Goal: Task Accomplishment & Management: Manage account settings

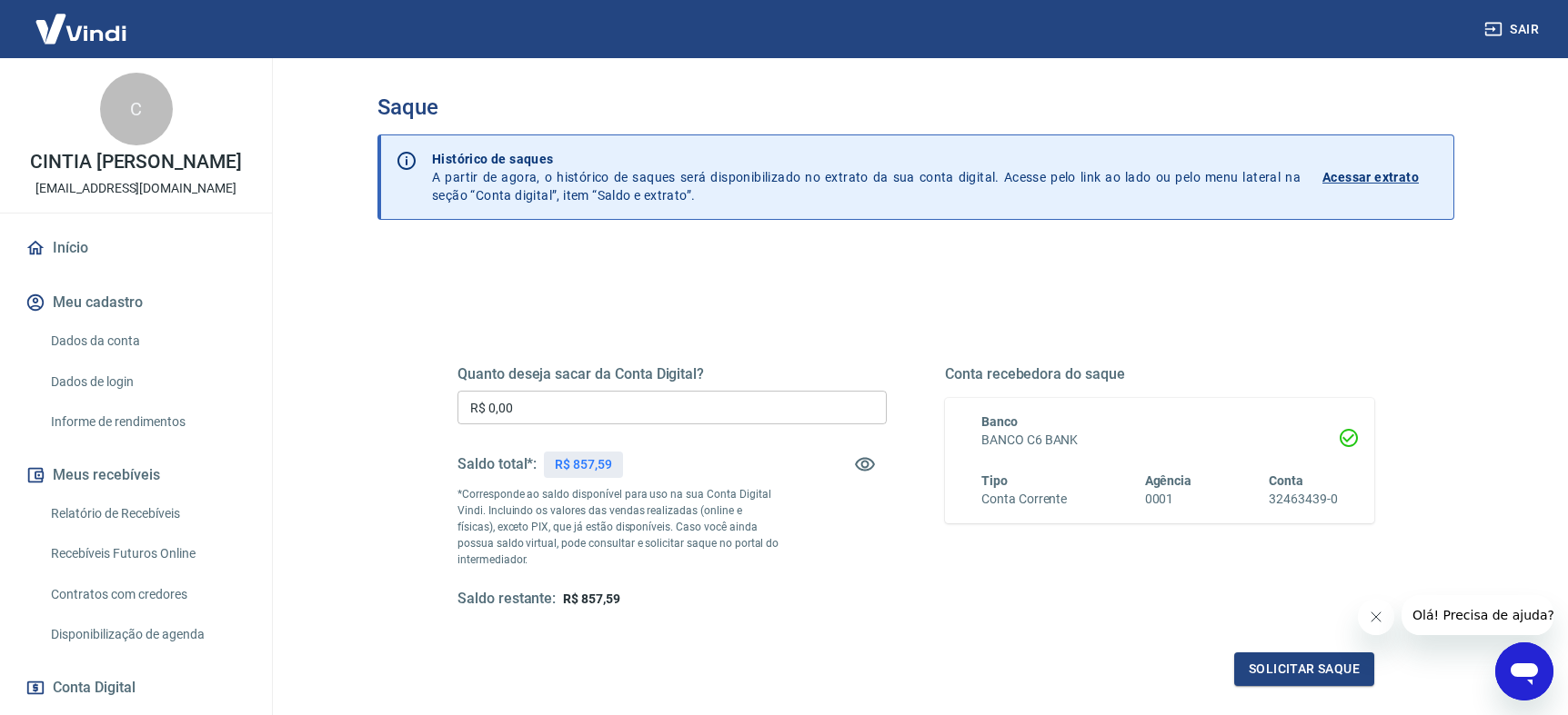
click at [1377, 610] on icon "Fechar mensagem da empresa" at bounding box center [1376, 617] width 15 height 15
click at [665, 408] on input "R$ 0,00" at bounding box center [672, 407] width 429 height 34
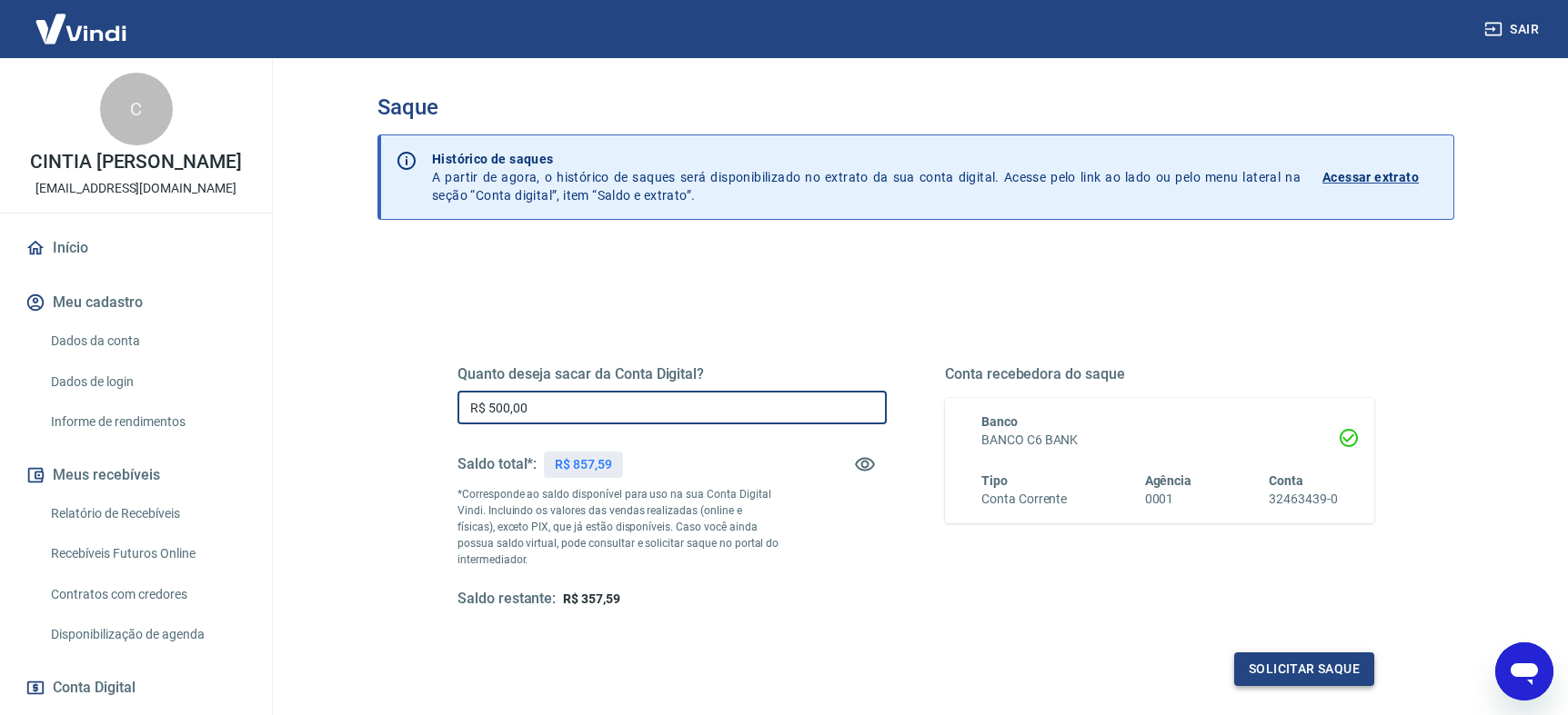
type input "R$ 500,00"
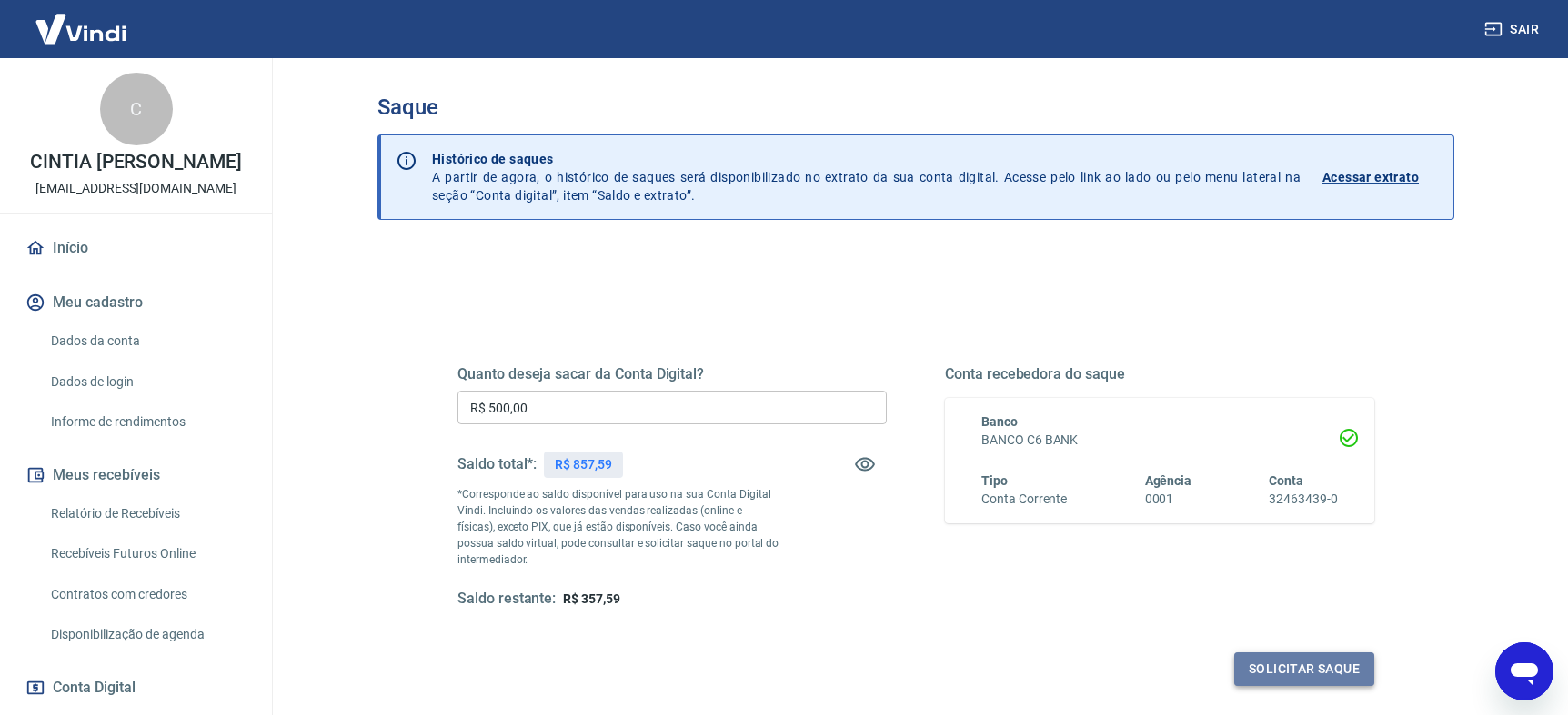
click at [1283, 671] on button "Solicitar saque" at bounding box center [1304, 669] width 140 height 34
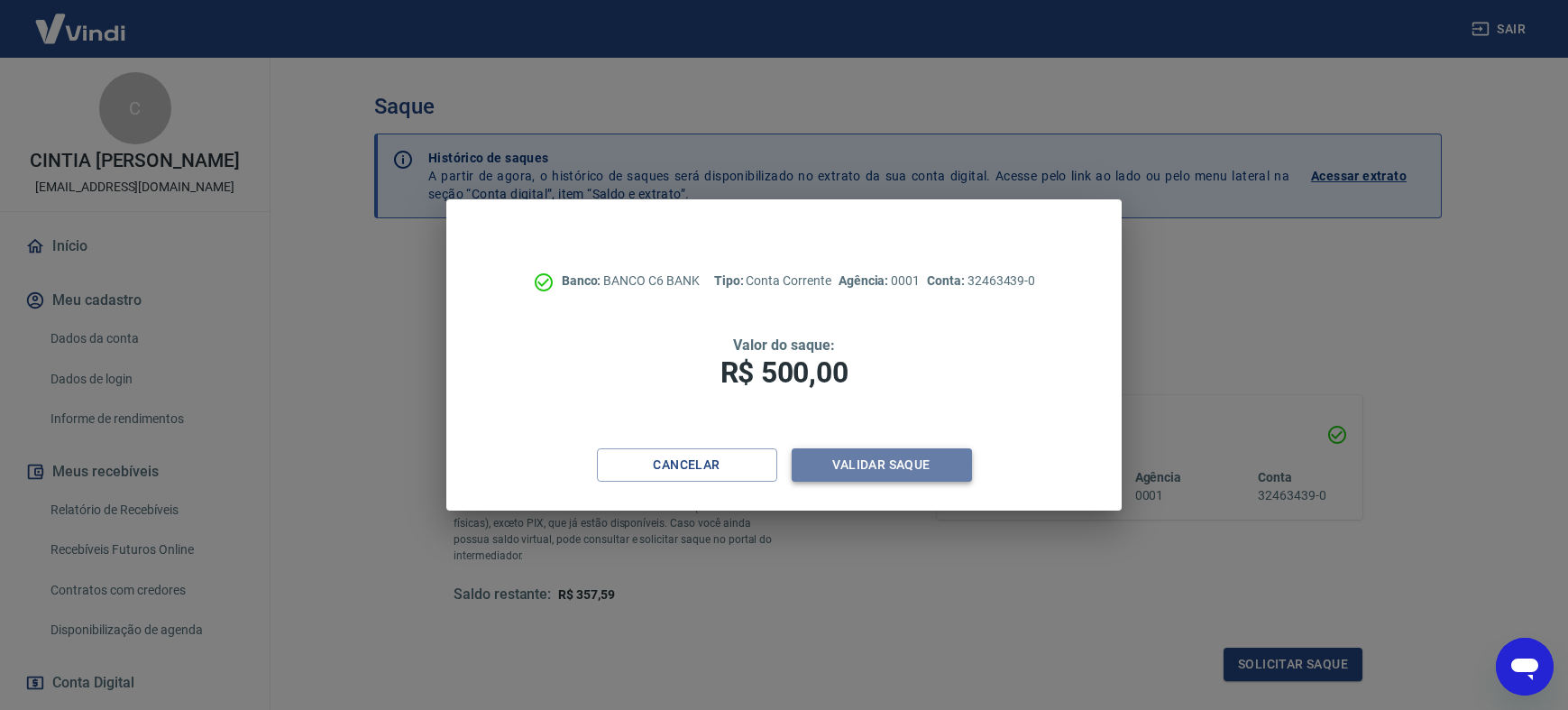
click at [893, 467] on button "Validar saque" at bounding box center [882, 466] width 180 height 33
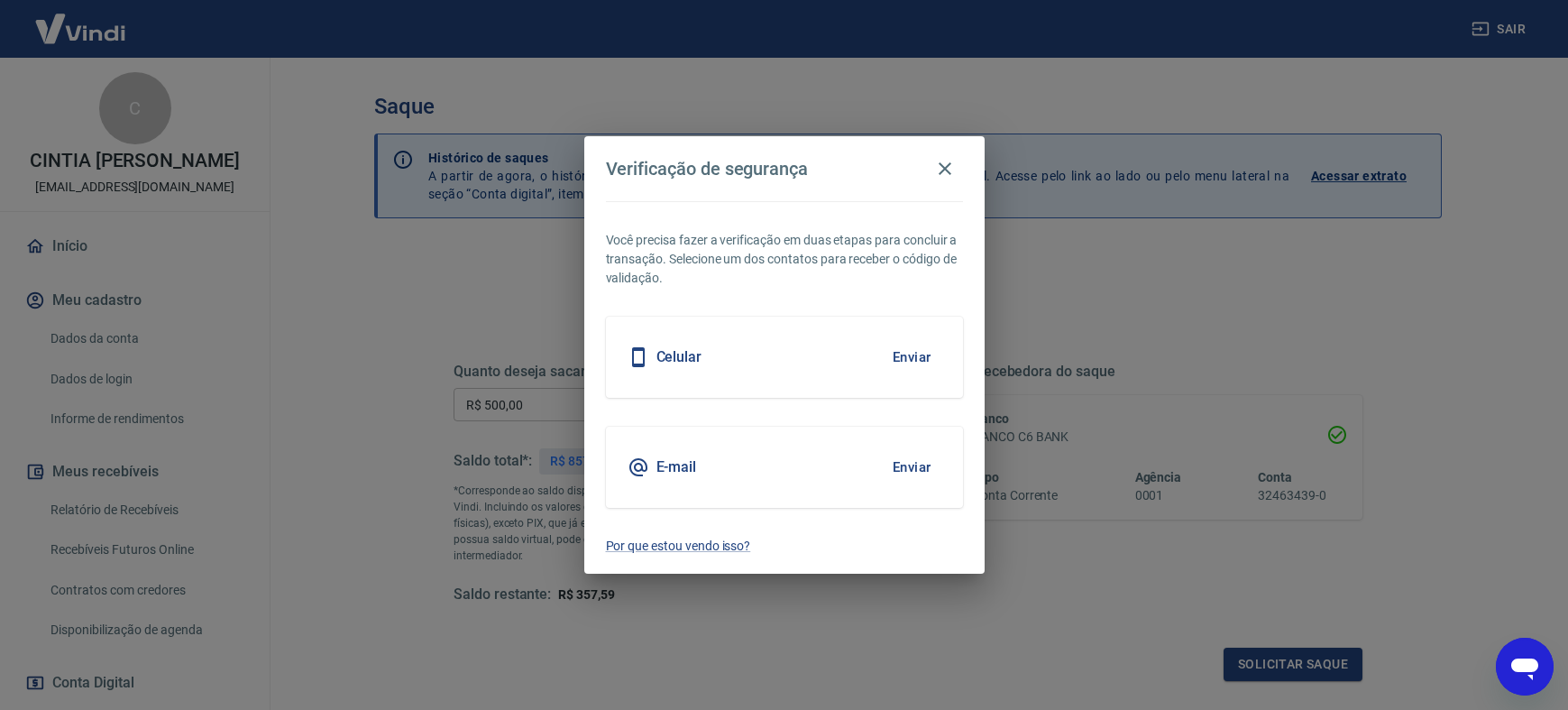
click at [901, 466] on button "Enviar" at bounding box center [911, 467] width 58 height 38
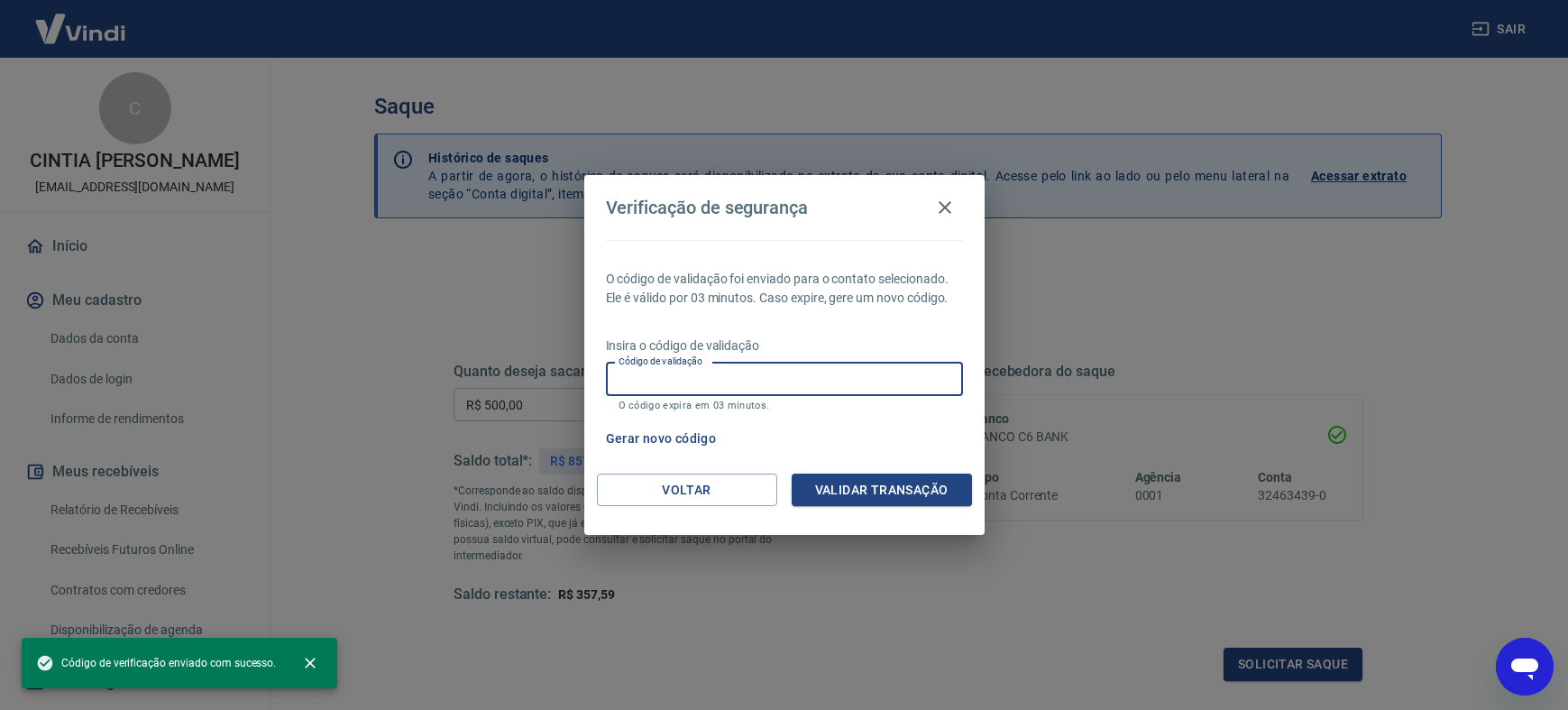
click at [628, 384] on input "Código de validação" at bounding box center [784, 380] width 357 height 33
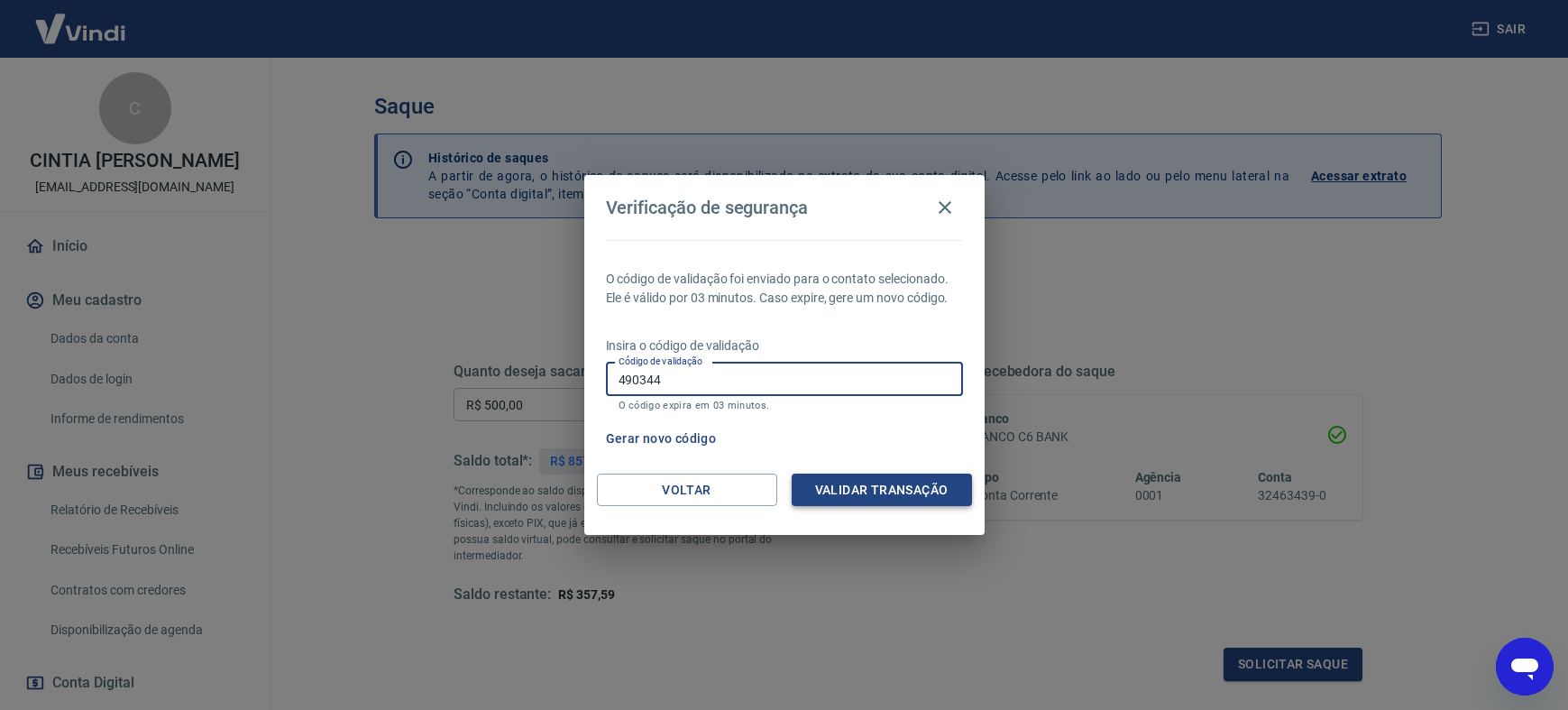
type input "490344"
click at [887, 481] on button "Validar transação" at bounding box center [882, 491] width 180 height 33
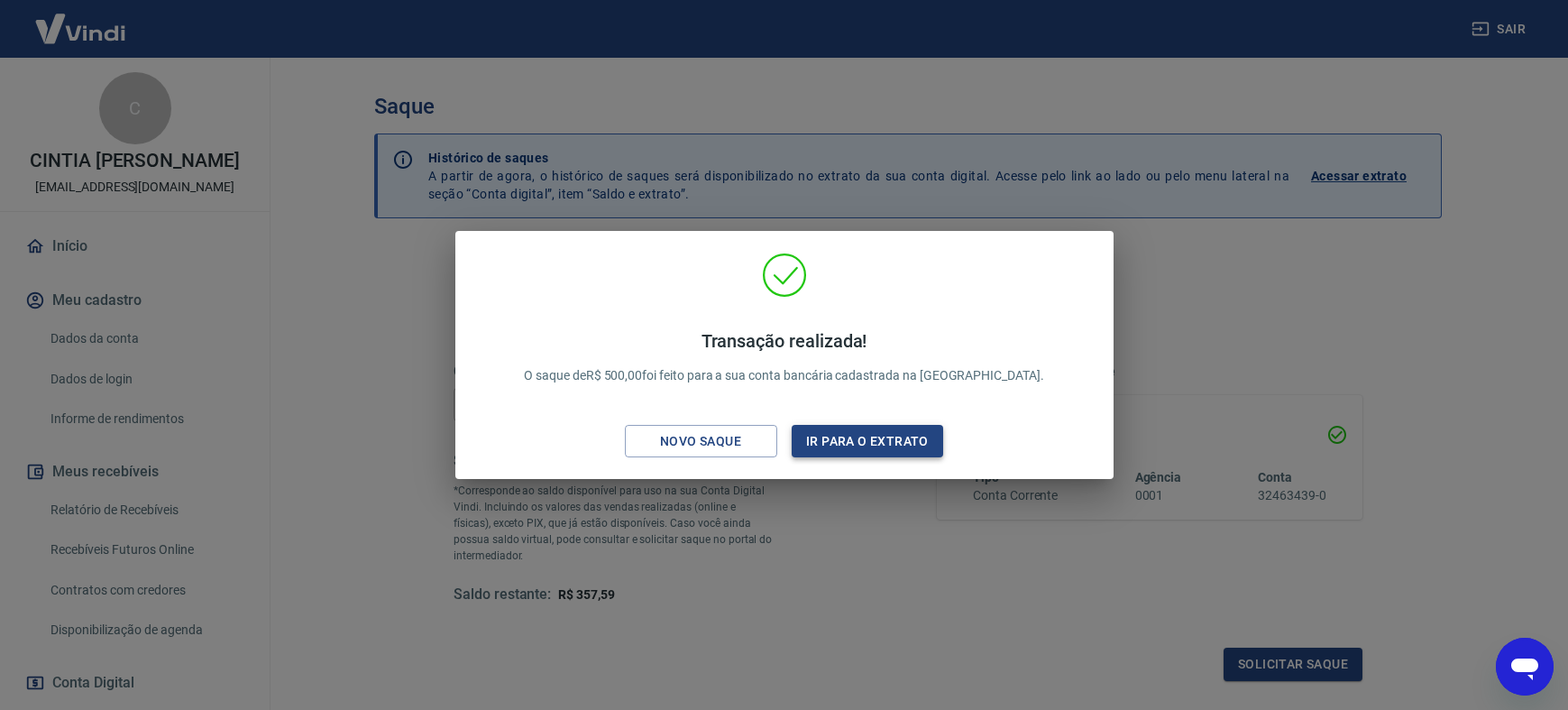
click at [818, 445] on button "Ir para o extrato" at bounding box center [868, 442] width 153 height 33
